Goal: Task Accomplishment & Management: Use online tool/utility

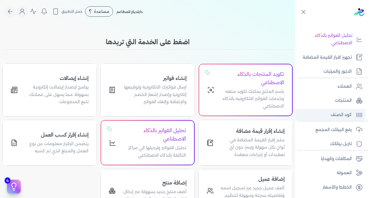
scroll to position [113, 0]
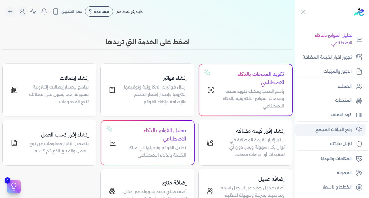
click at [334, 126] on p "رفع البيانات المجمع" at bounding box center [333, 129] width 36 height 7
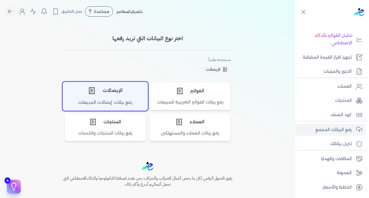
click at [120, 98] on div "الإيصالات" at bounding box center [105, 90] width 85 height 17
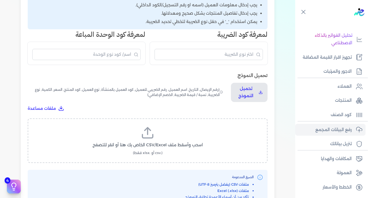
scroll to position [136, 0]
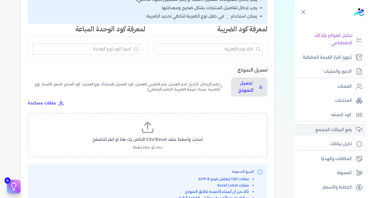
click at [151, 121] on icon at bounding box center [148, 128] width 14 height 14
click at [0, 0] on input "اسحب وأسقط ملف CSV/Excel الخاص بك هنا أو انقر للتصفح (.csv أو .xlsx فقط)" at bounding box center [0, 0] width 0 height 0
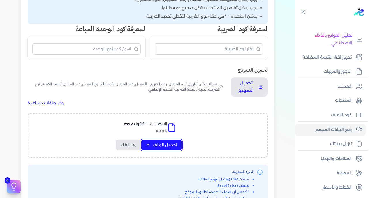
click at [170, 142] on span "تحميل الملف" at bounding box center [165, 145] width 24 height 6
select select "رقم الإيصال"
select select "سيريال المنتج"
select select "السعر"
select select "الكمية"
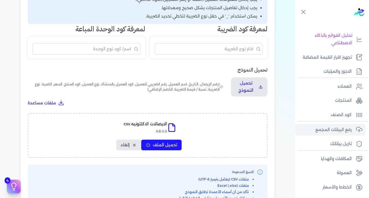
select select "نوع الضريبة"
select select "نسبة / قيمة الضريبة"
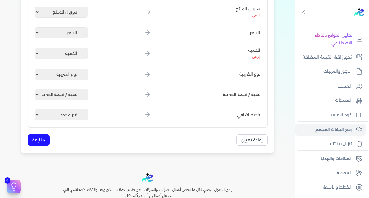
scroll to position [320, 0]
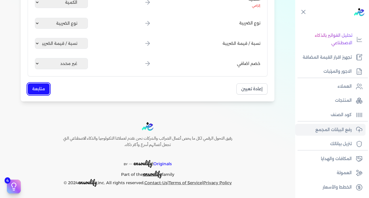
click at [48, 90] on button "متابعة" at bounding box center [39, 89] width 22 height 11
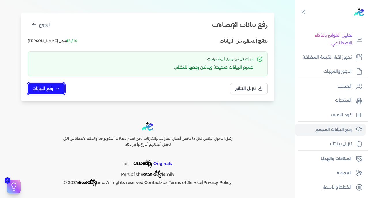
click at [48, 90] on span "رفع البيانات" at bounding box center [42, 89] width 21 height 6
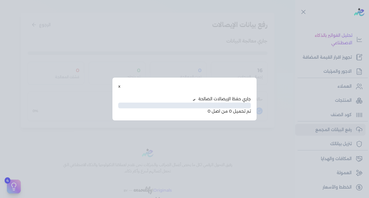
scroll to position [29, 0]
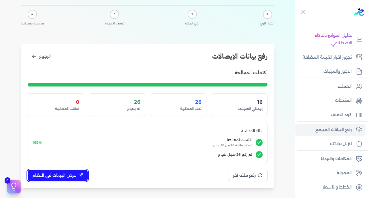
click at [60, 177] on span "عرض البيانات في النظام" at bounding box center [54, 176] width 44 height 6
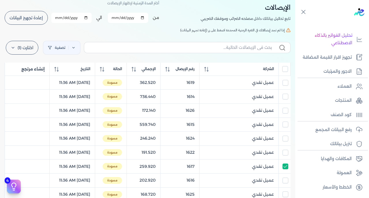
click at [287, 69] on input "All items unselected" at bounding box center [285, 69] width 6 height 6
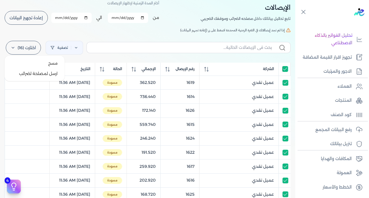
click at [21, 46] on label "اختارت (16)" at bounding box center [23, 48] width 35 height 14
click at [35, 73] on button "ارسل لمصلحة لضرائب" at bounding box center [34, 74] width 55 height 10
checkbox input "true"
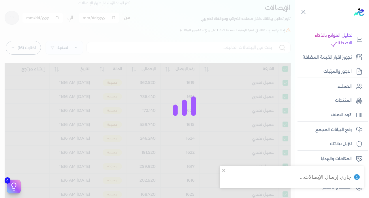
click at [140, 39] on div at bounding box center [184, 99] width 369 height 198
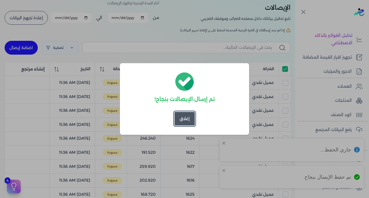
click at [183, 116] on button "إغلاق" at bounding box center [184, 119] width 20 height 14
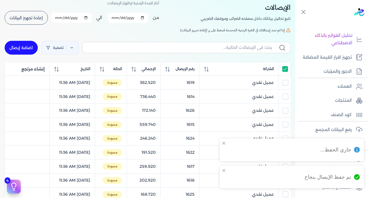
click at [284, 69] on input "All items selected" at bounding box center [285, 69] width 6 height 6
checkbox input "false"
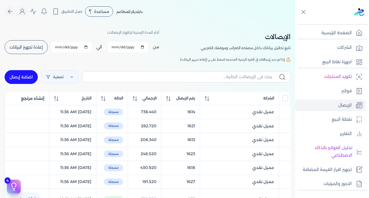
click at [30, 46] on span "إعادة تجهيز البيانات" at bounding box center [26, 47] width 33 height 4
checkbox input "false"
click at [192, 98] on span "رقم الإيصال" at bounding box center [185, 98] width 19 height 5
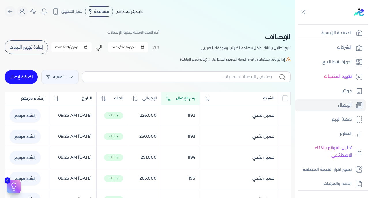
click at [192, 98] on span "رقم الإيصال" at bounding box center [185, 98] width 19 height 5
